Goal: Register for event/course

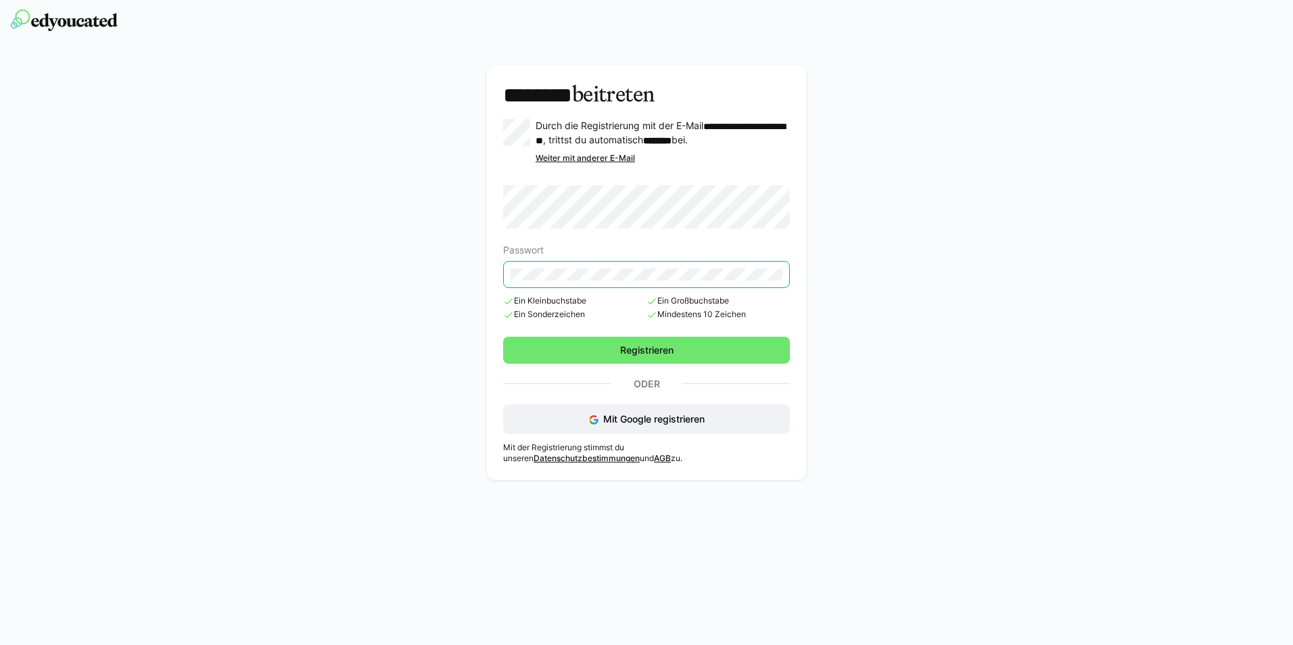
click at [766, 321] on span "Mindestens 10 Zeichen" at bounding box center [718, 315] width 143 height 11
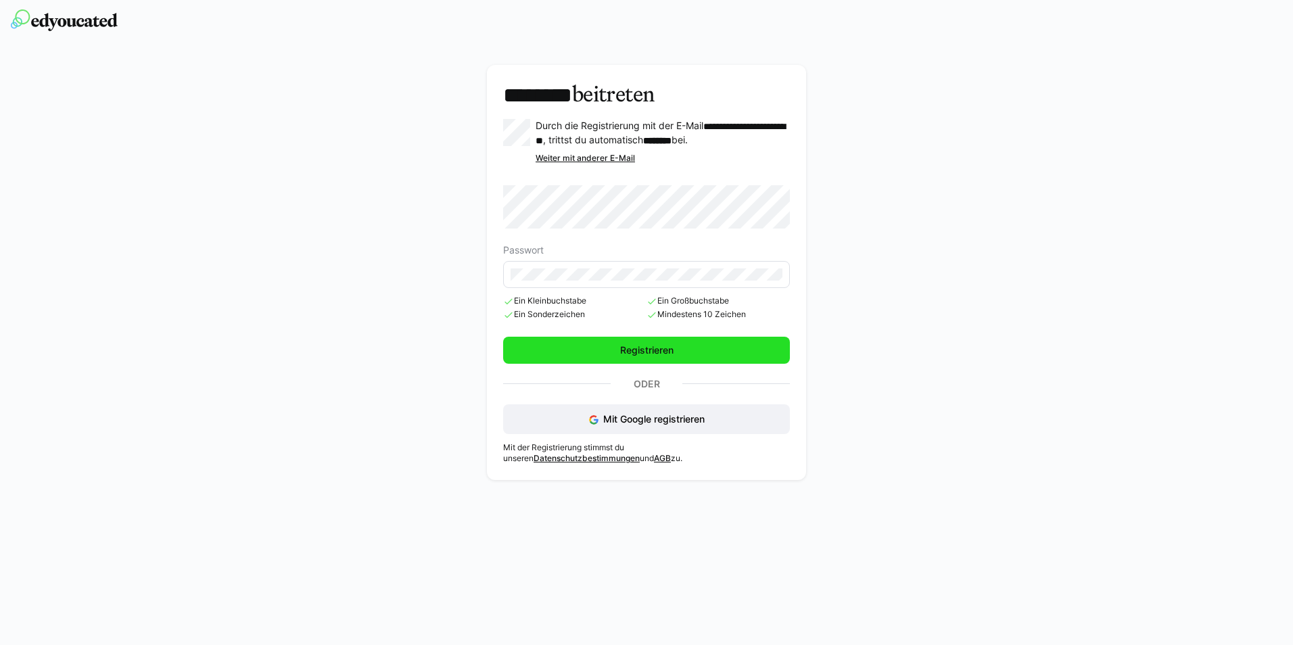
click at [644, 357] on span "Registrieren" at bounding box center [646, 351] width 57 height 14
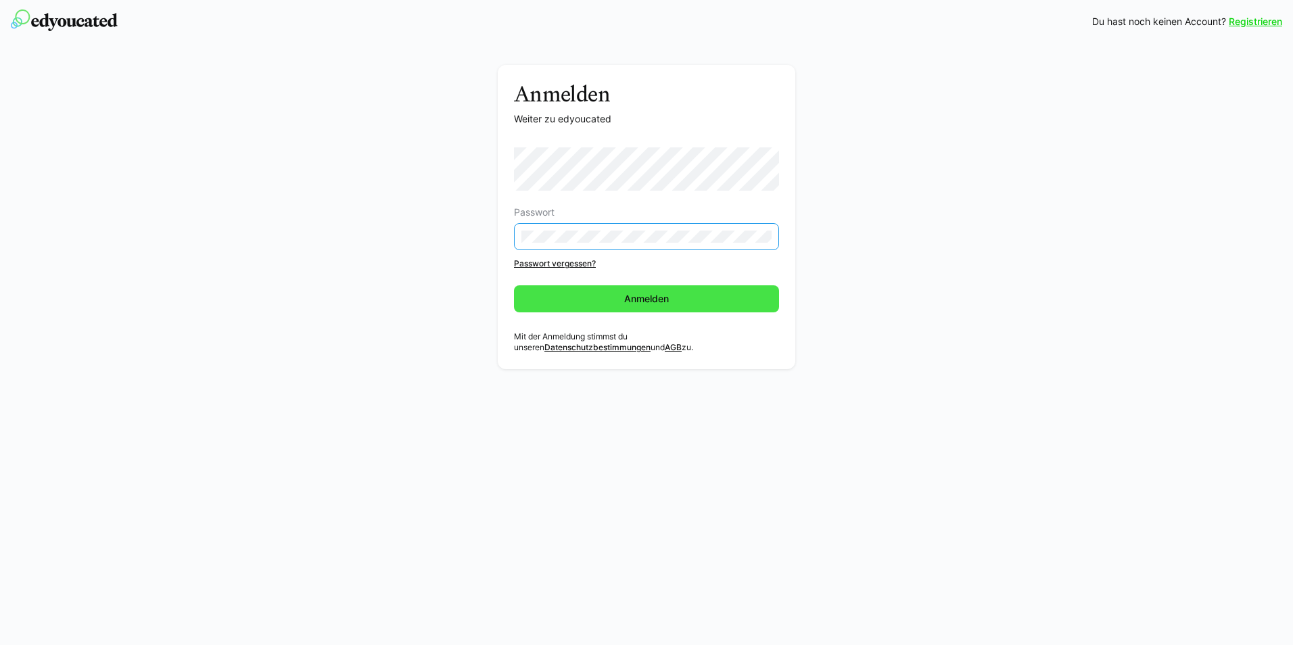
click at [624, 311] on span "Anmelden" at bounding box center [646, 298] width 265 height 27
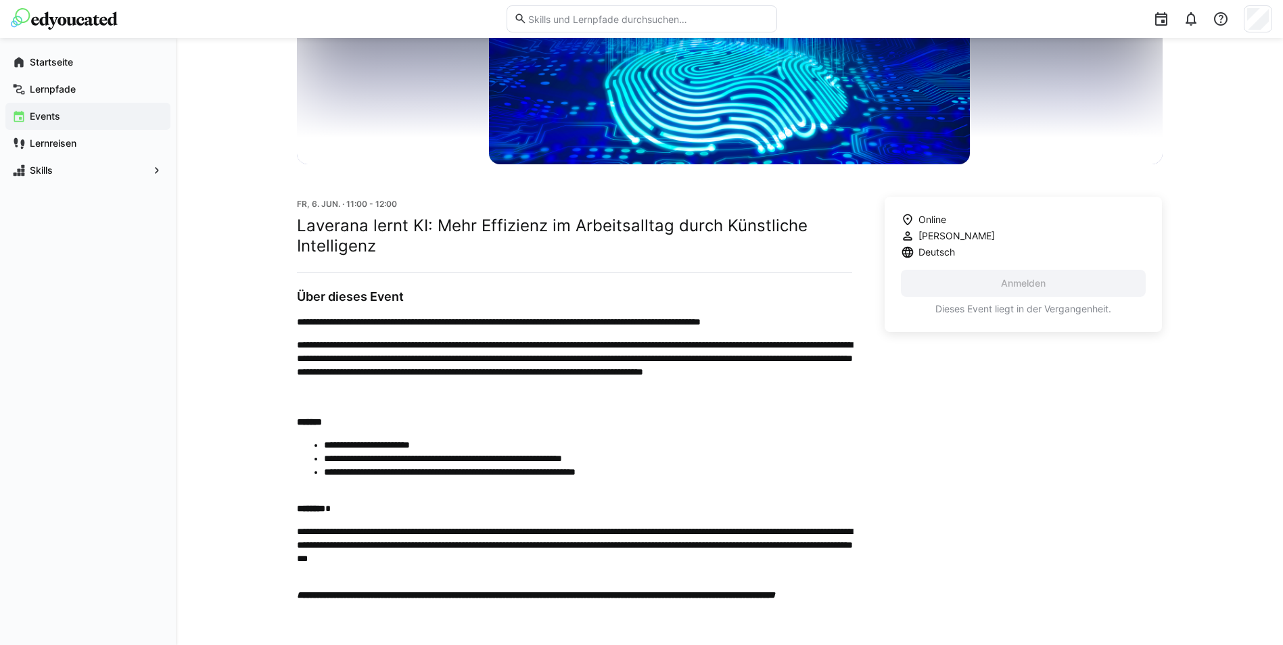
scroll to position [203, 0]
click at [778, 359] on p "**********" at bounding box center [574, 364] width 555 height 54
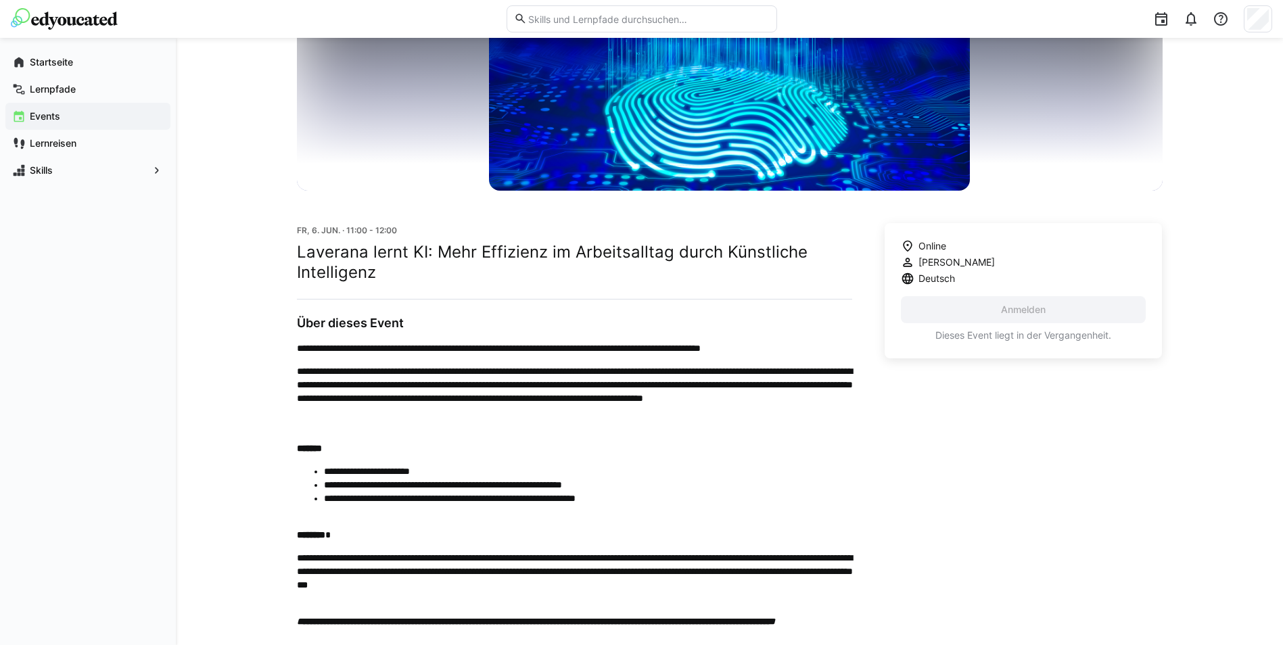
scroll to position [0, 0]
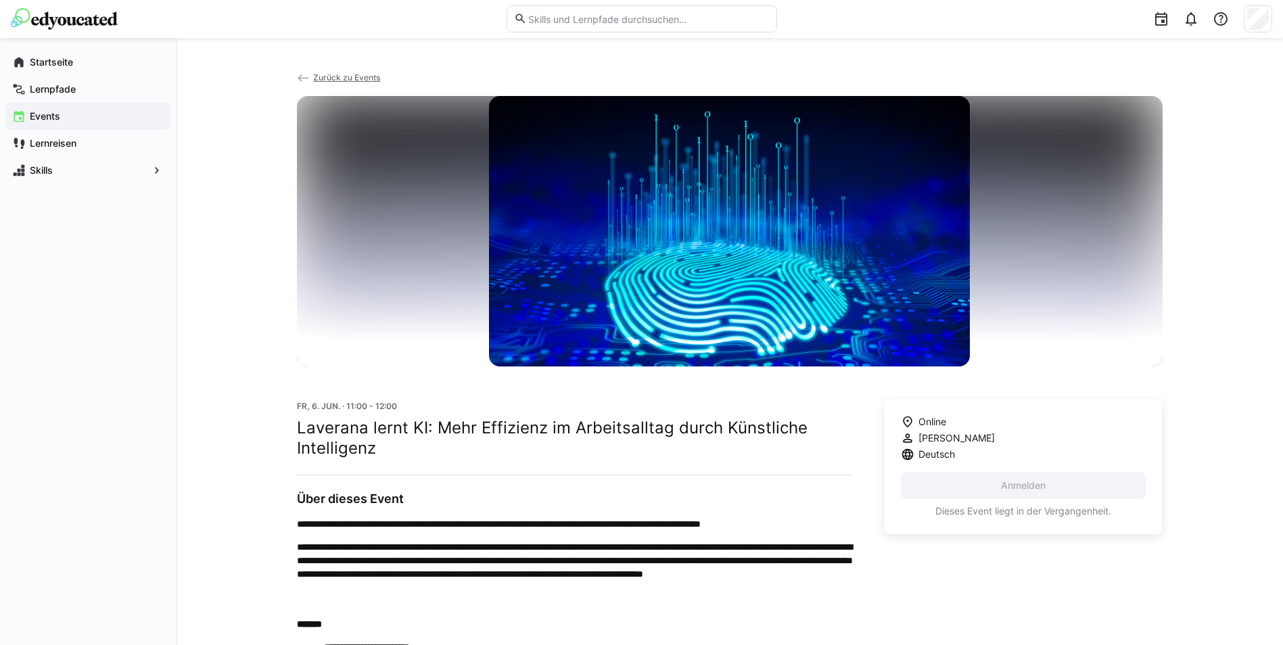
click at [0, 0] on app-navigation-label "Events" at bounding box center [0, 0] width 0 height 0
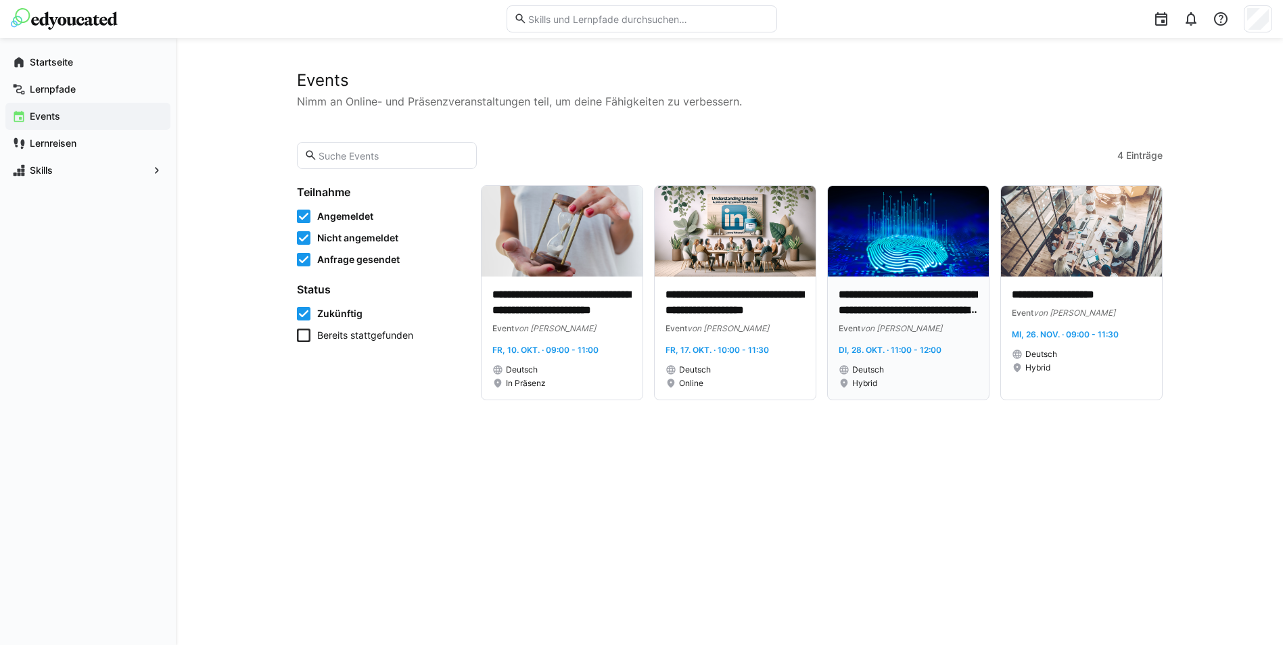
click at [895, 306] on p "**********" at bounding box center [908, 302] width 139 height 31
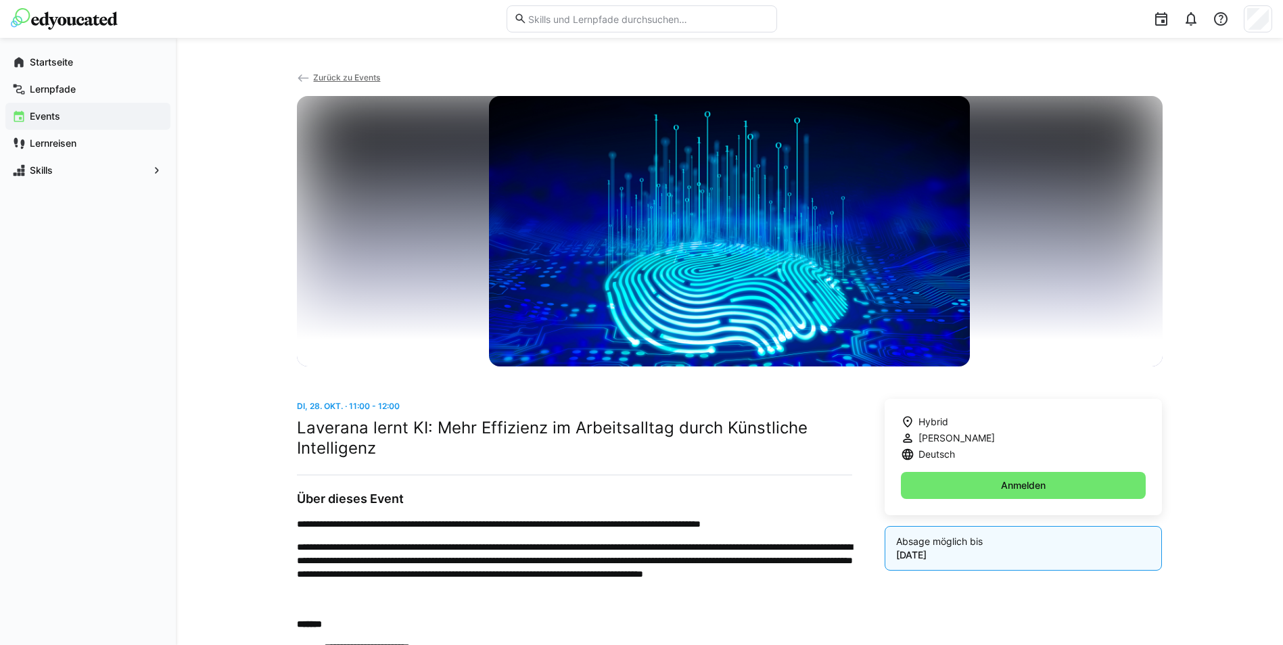
scroll to position [68, 0]
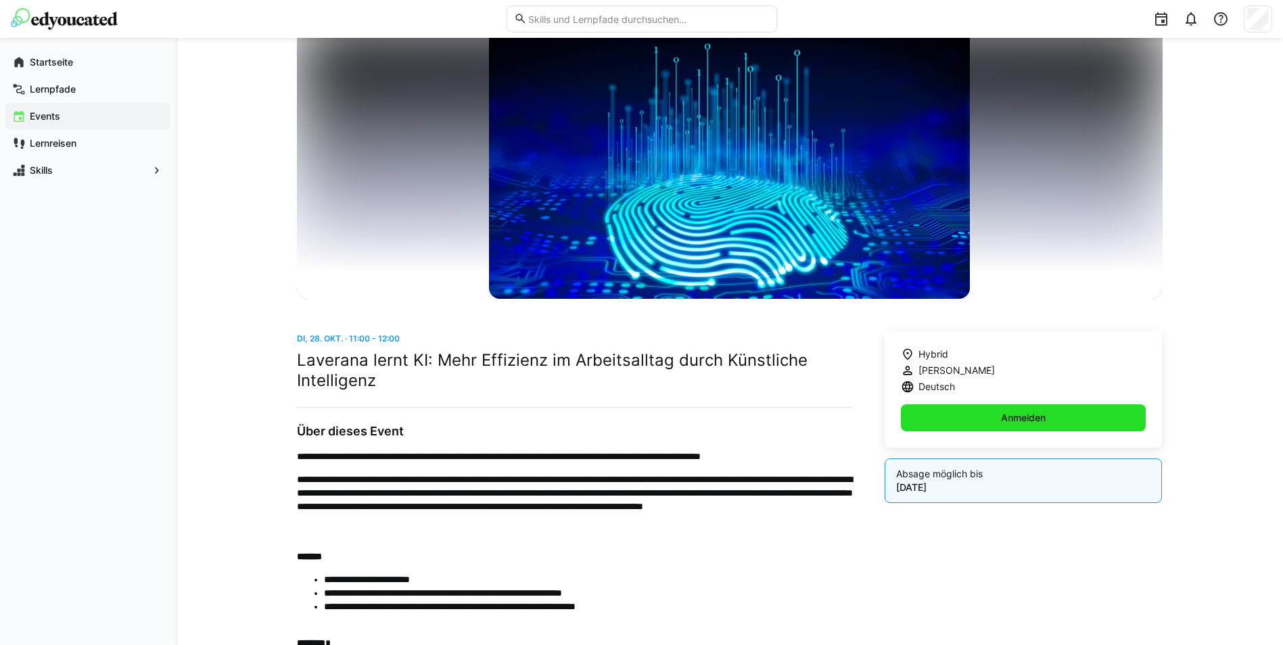
click at [988, 411] on span "Anmelden" at bounding box center [1024, 417] width 246 height 27
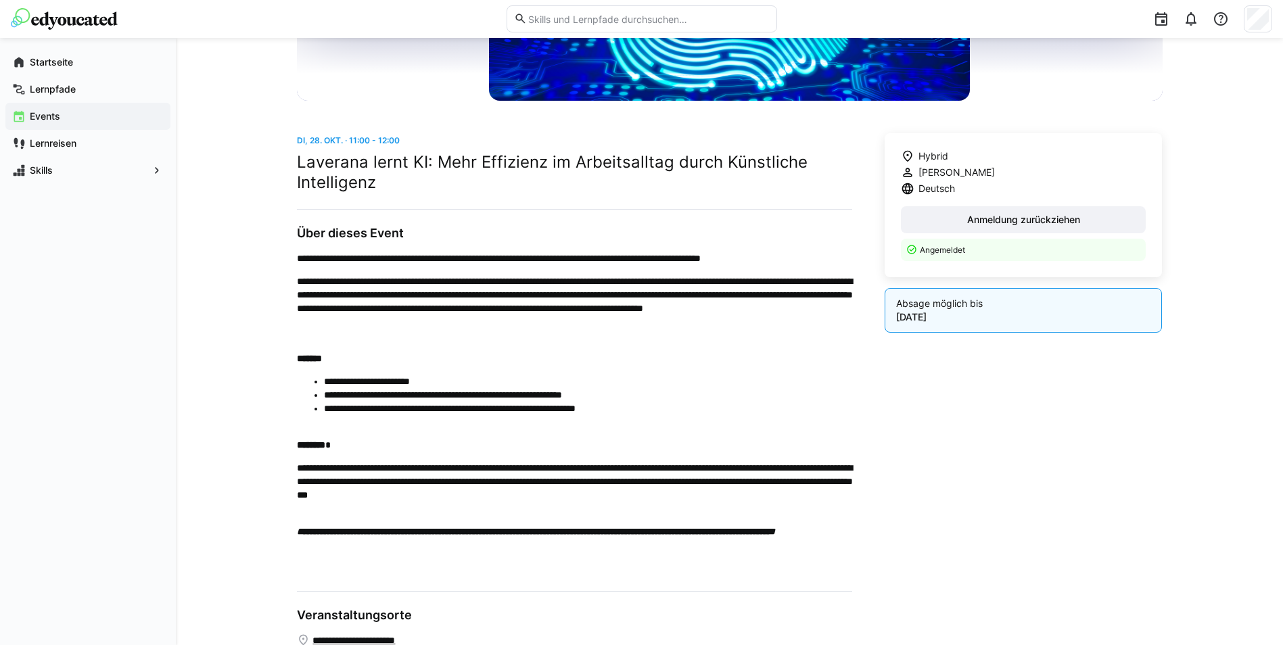
scroll to position [102, 0]
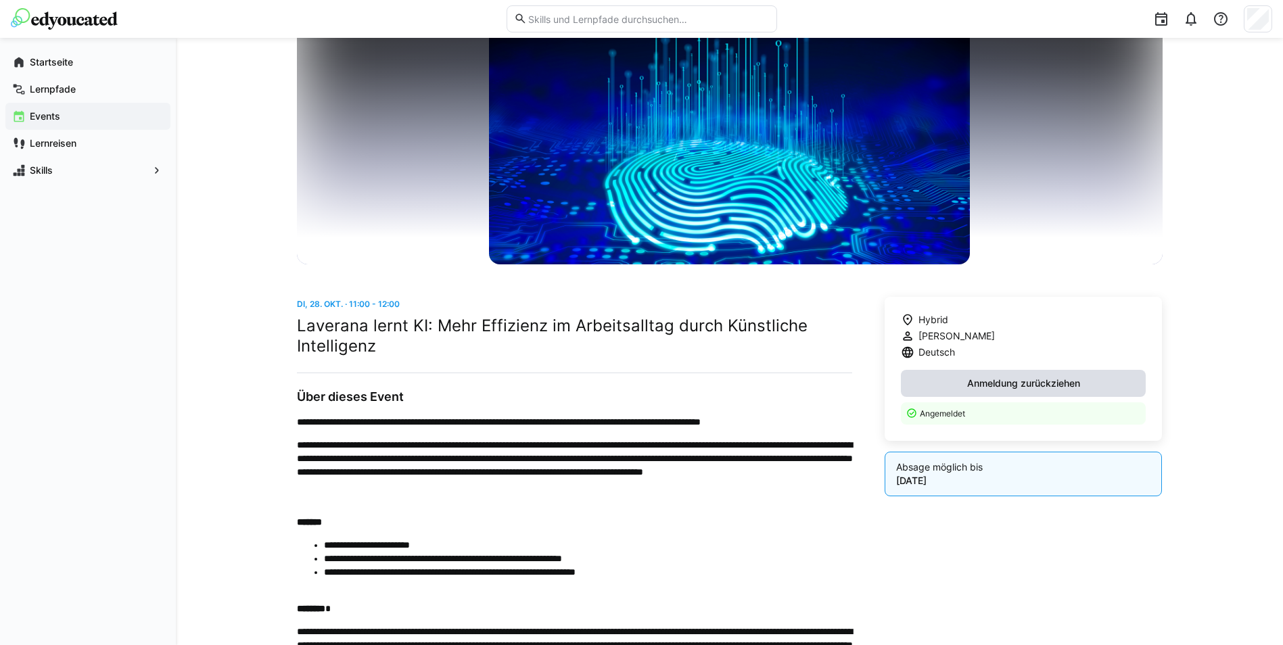
click at [958, 393] on span "Anmeldung zurückziehen" at bounding box center [1024, 383] width 246 height 27
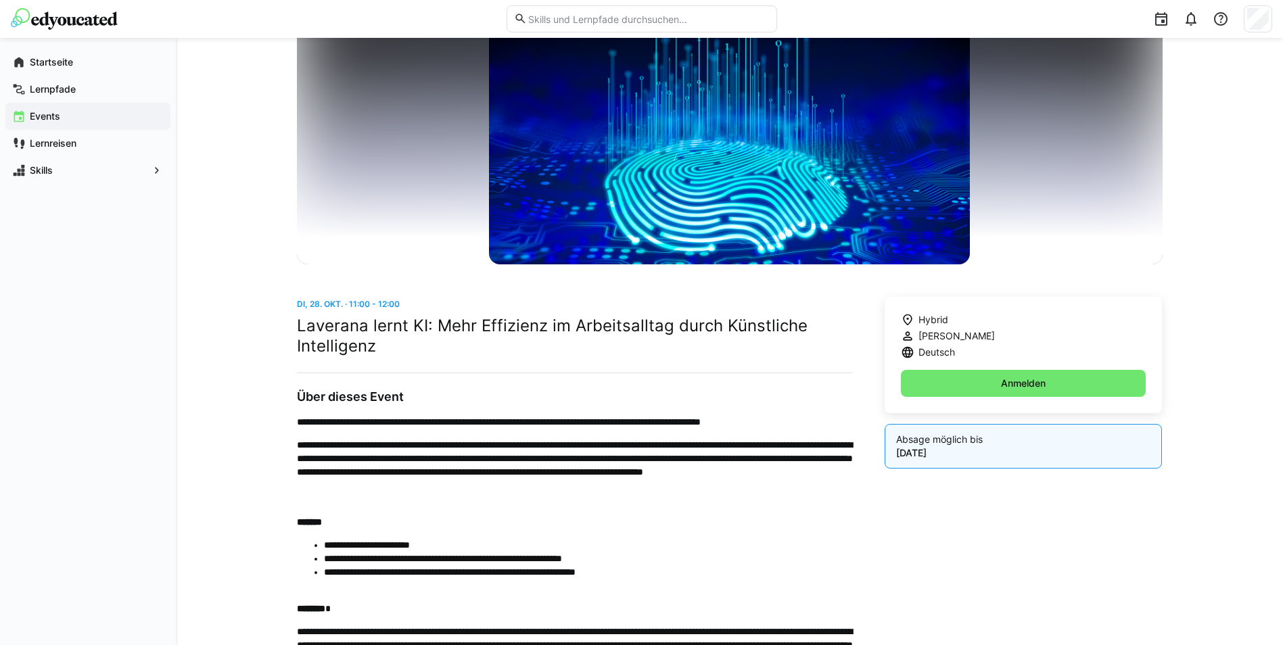
click at [1003, 402] on div "Hybrid Oliver Sponholz Deutsch Anmelden" at bounding box center [1024, 355] width 278 height 116
click at [987, 387] on span "Anmelden" at bounding box center [1024, 383] width 246 height 27
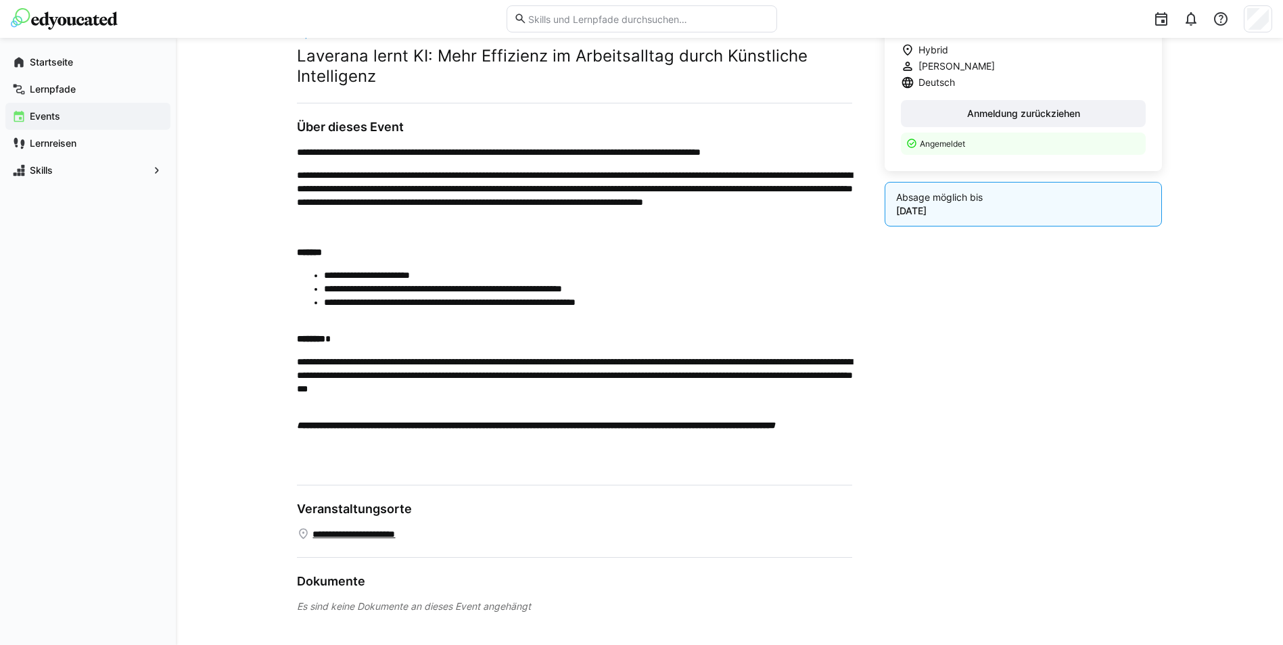
scroll to position [373, 0]
click at [347, 537] on link "**********" at bounding box center [371, 534] width 118 height 14
click at [304, 532] on eds-icon at bounding box center [304, 534] width 14 height 14
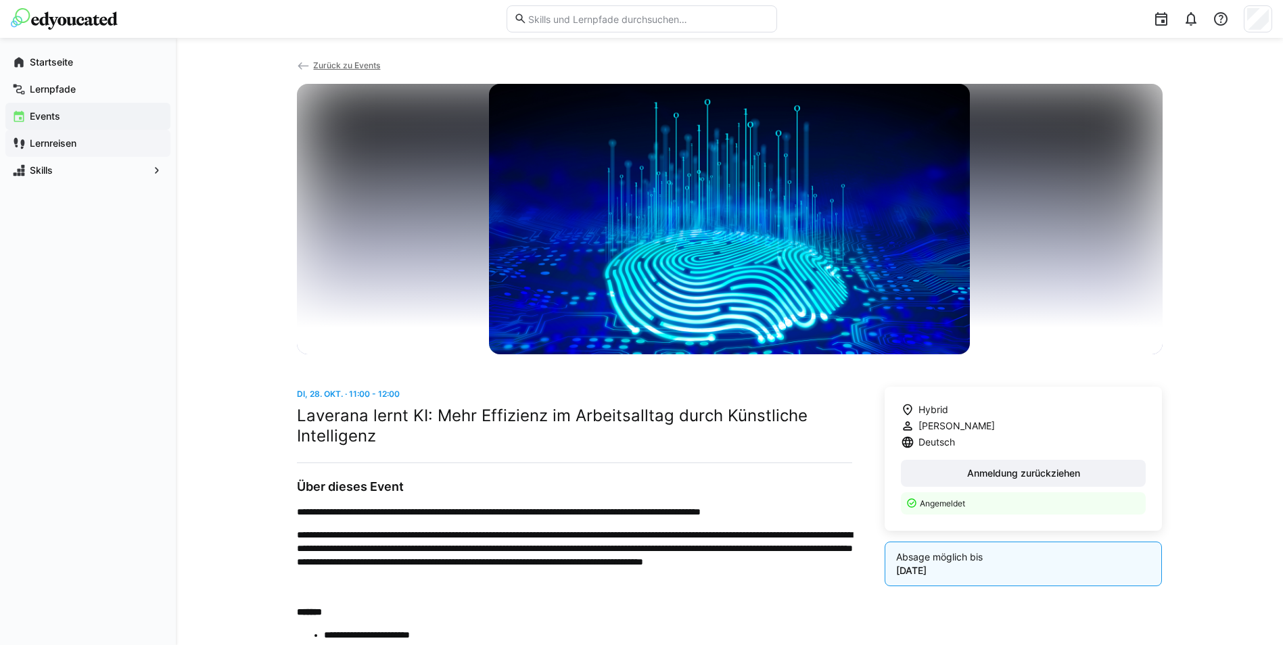
scroll to position [0, 0]
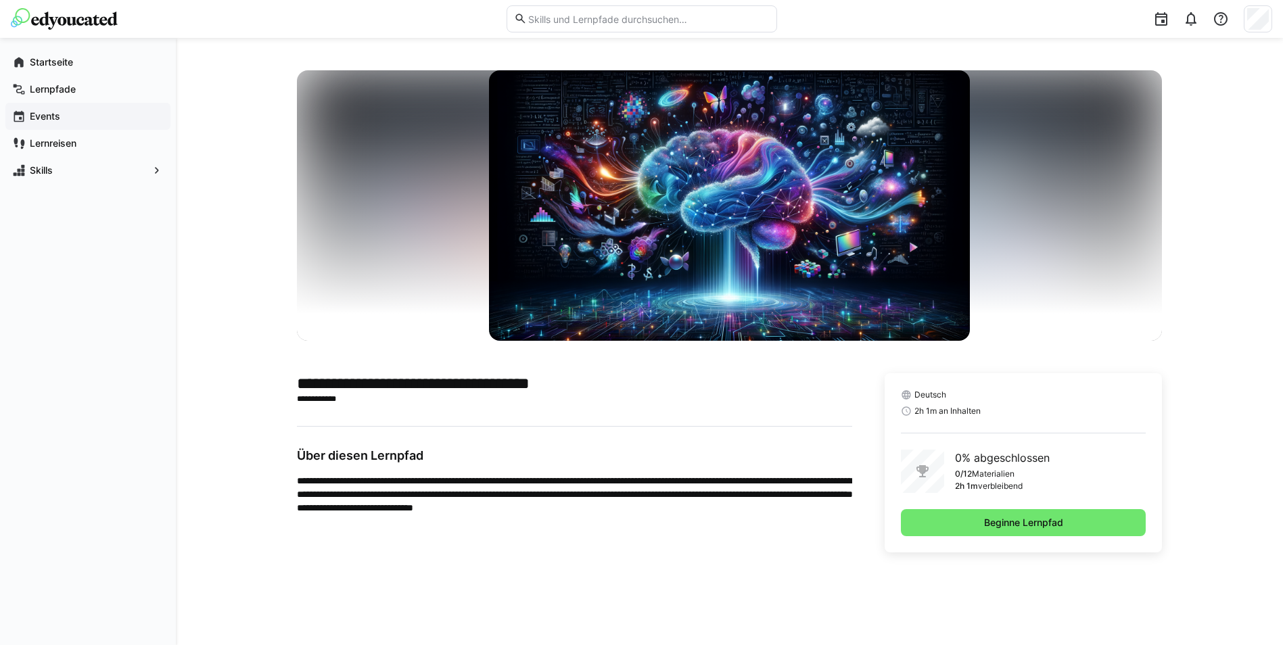
click at [0, 0] on app-navigation-label "Events" at bounding box center [0, 0] width 0 height 0
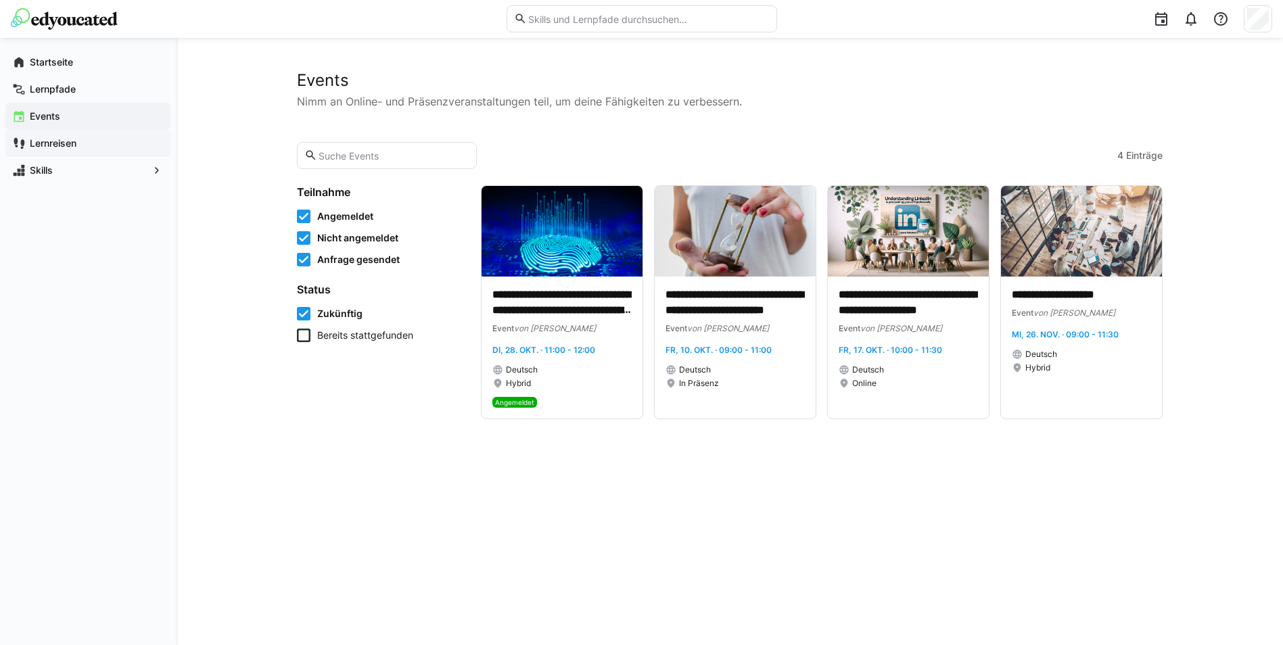
click at [56, 152] on div "Lernreisen" at bounding box center [87, 143] width 165 height 27
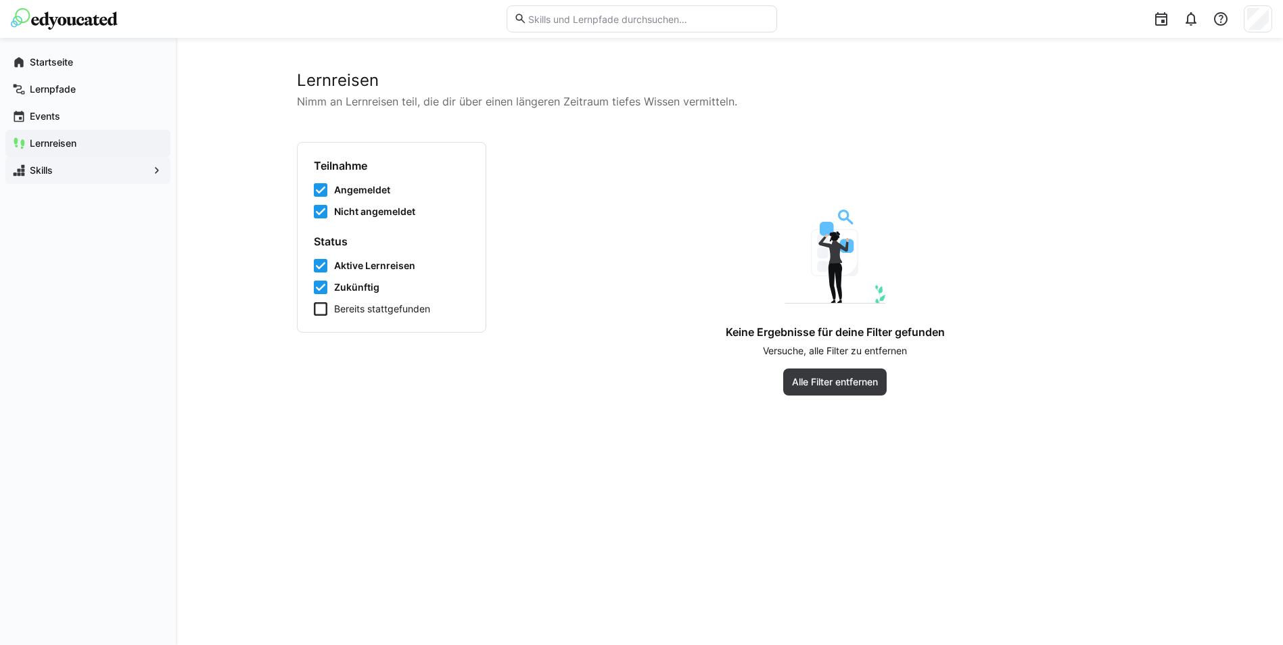
click at [52, 158] on div "Skills" at bounding box center [87, 170] width 165 height 27
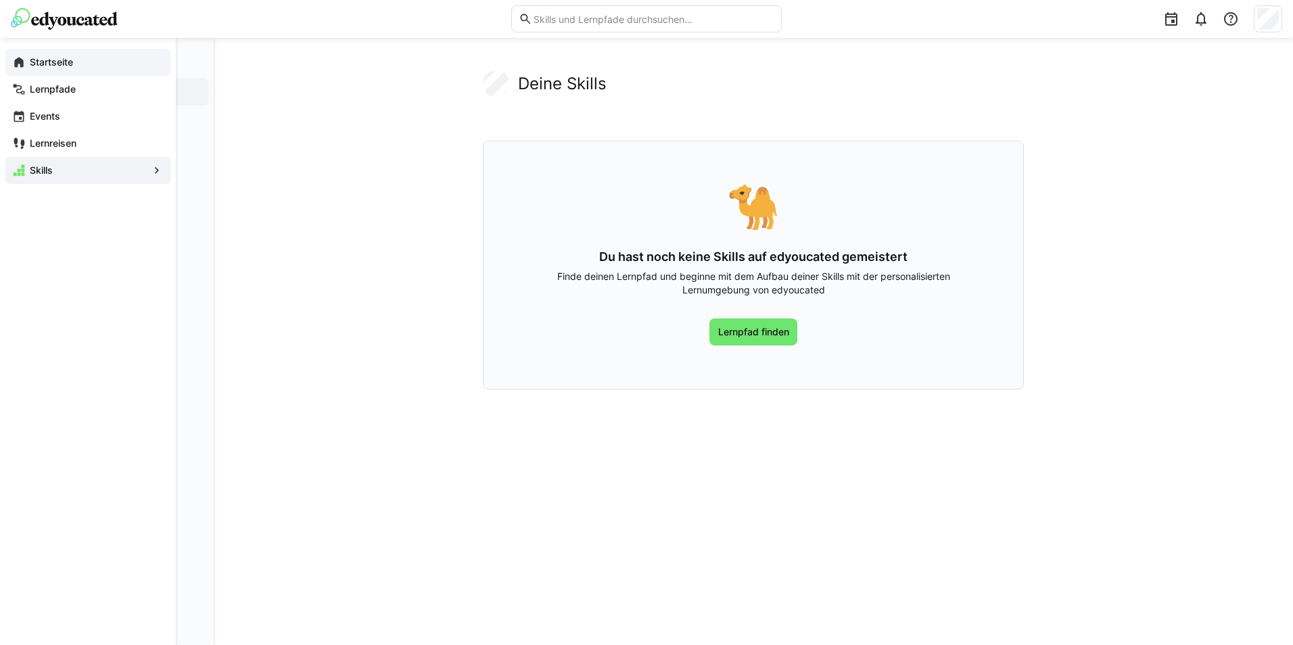
click at [0, 0] on app-navigation-label "Startseite" at bounding box center [0, 0] width 0 height 0
